Goal: Find specific page/section: Find specific page/section

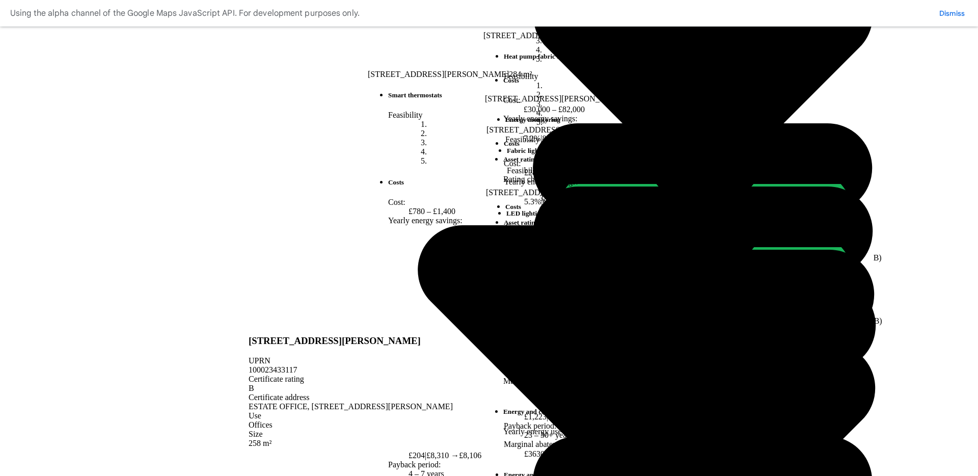
scroll to position [522, 0]
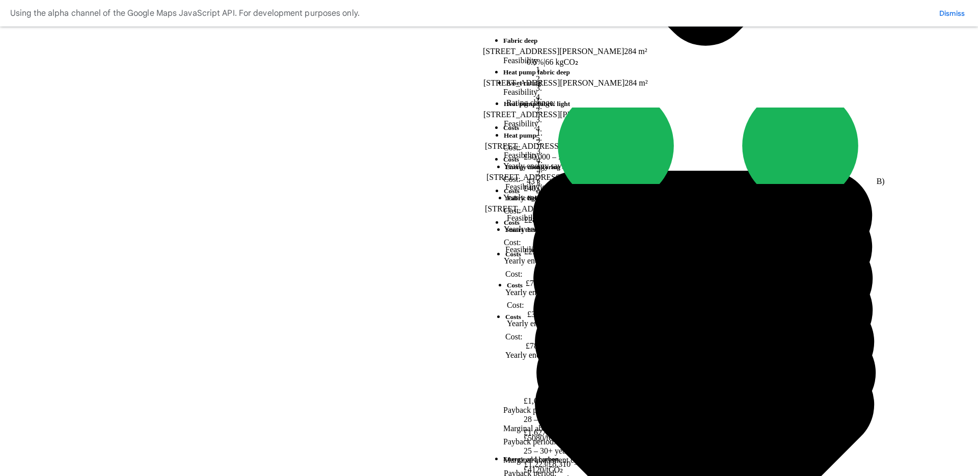
scroll to position [475, 0]
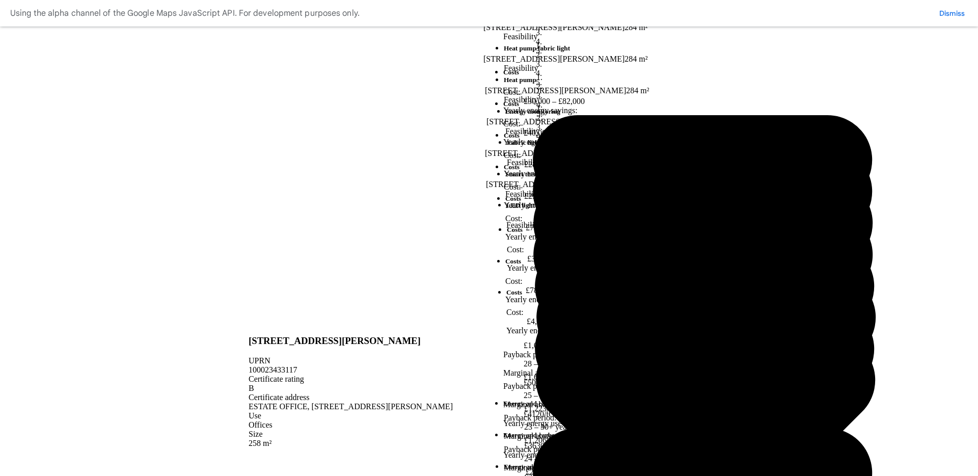
scroll to position [561, 0]
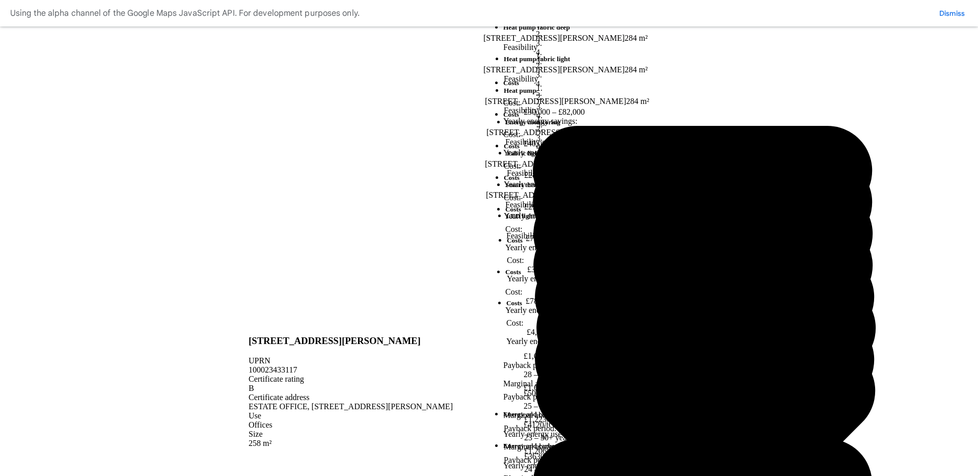
scroll to position [475, 0]
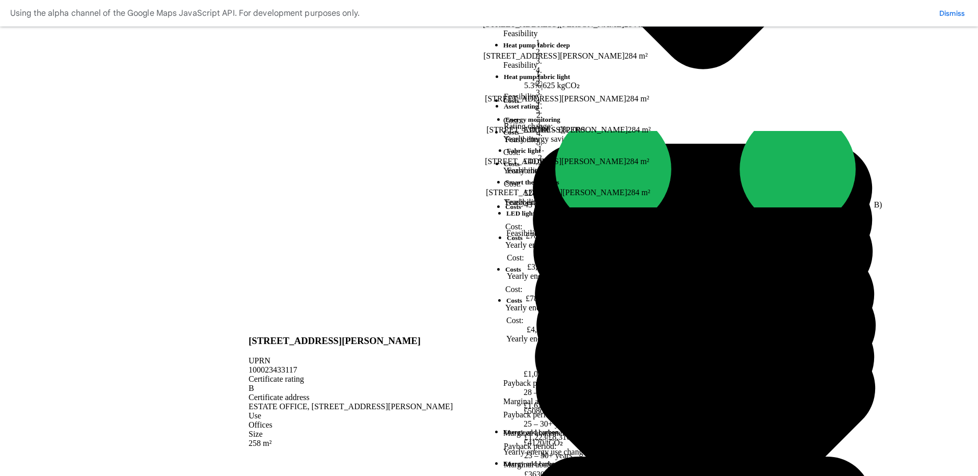
scroll to position [502, 0]
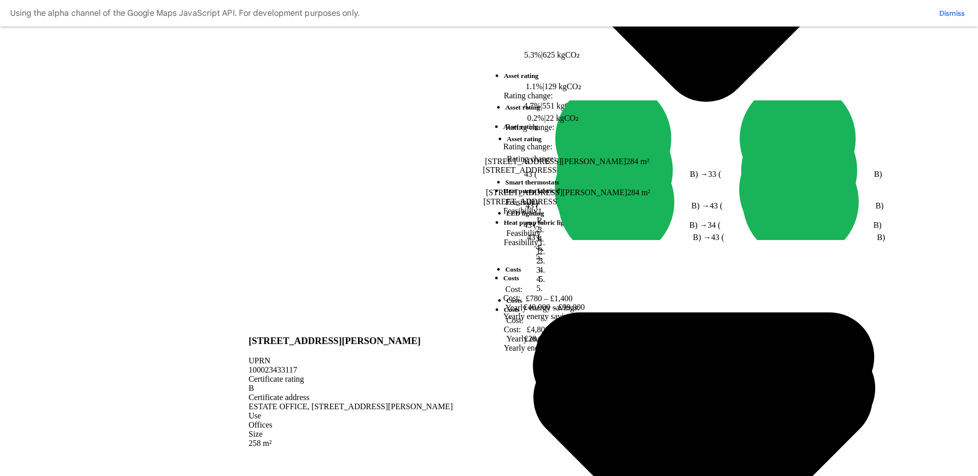
scroll to position [337, 0]
